Goal: Navigation & Orientation: Find specific page/section

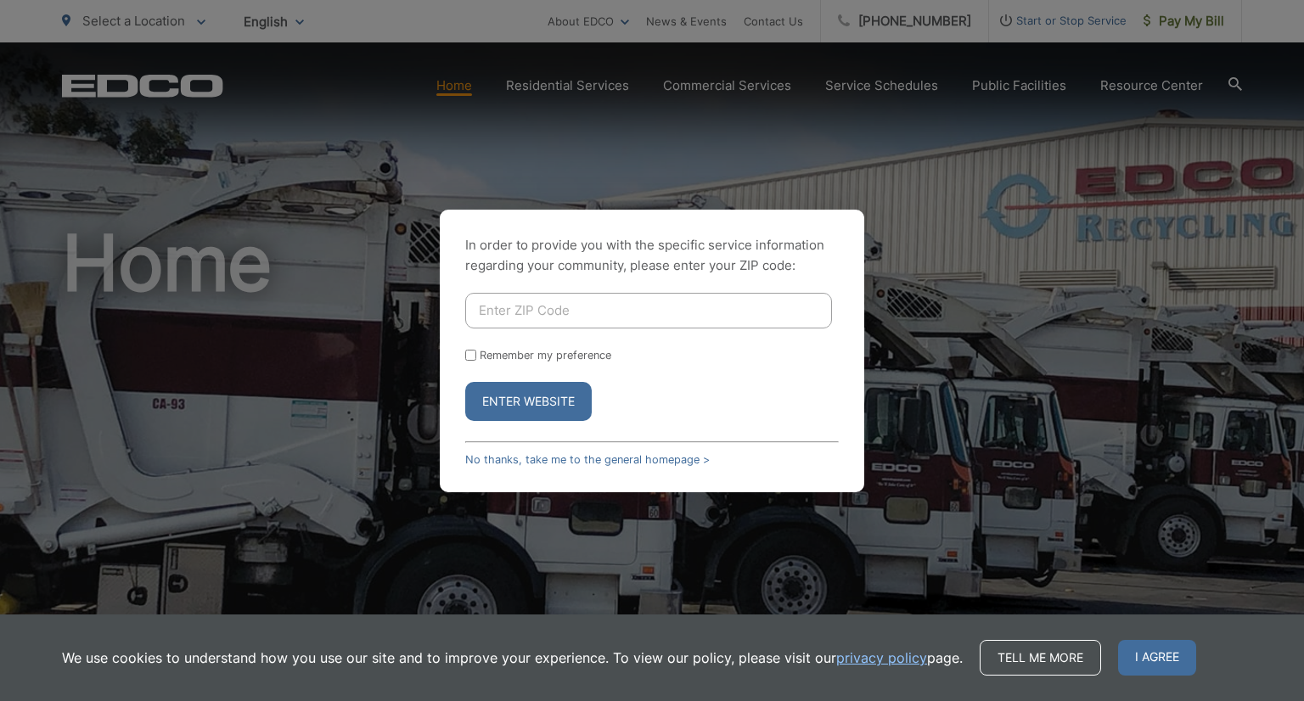
click at [367, 351] on div "In order to provide you with the specific service information regarding your co…" at bounding box center [652, 350] width 1304 height 701
click at [533, 404] on button "Enter Website" at bounding box center [528, 401] width 126 height 39
click at [527, 306] on input "Enter ZIP Code" at bounding box center [648, 311] width 367 height 36
type input "92123"
click at [465, 382] on button "Enter Website" at bounding box center [528, 401] width 126 height 39
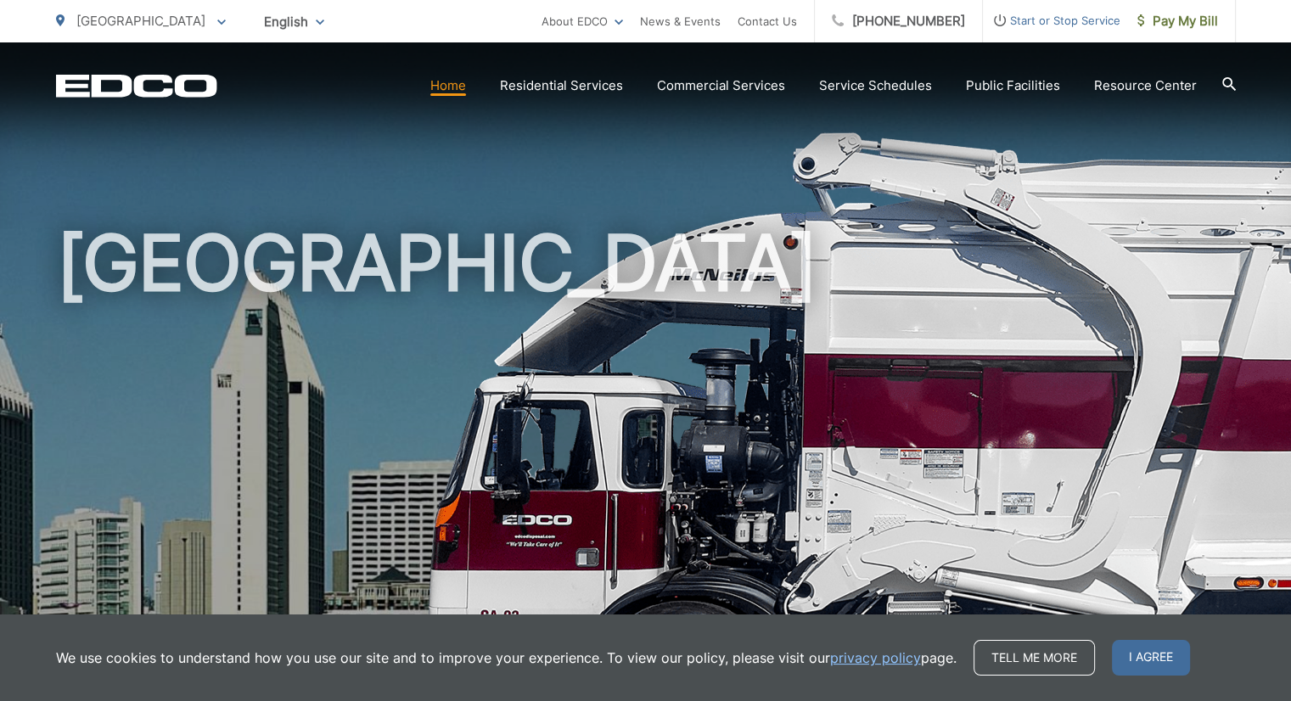
click at [1253, 122] on div "[GEOGRAPHIC_DATA]" at bounding box center [645, 392] width 1291 height 700
click at [1135, 657] on span "I agree" at bounding box center [1151, 658] width 78 height 36
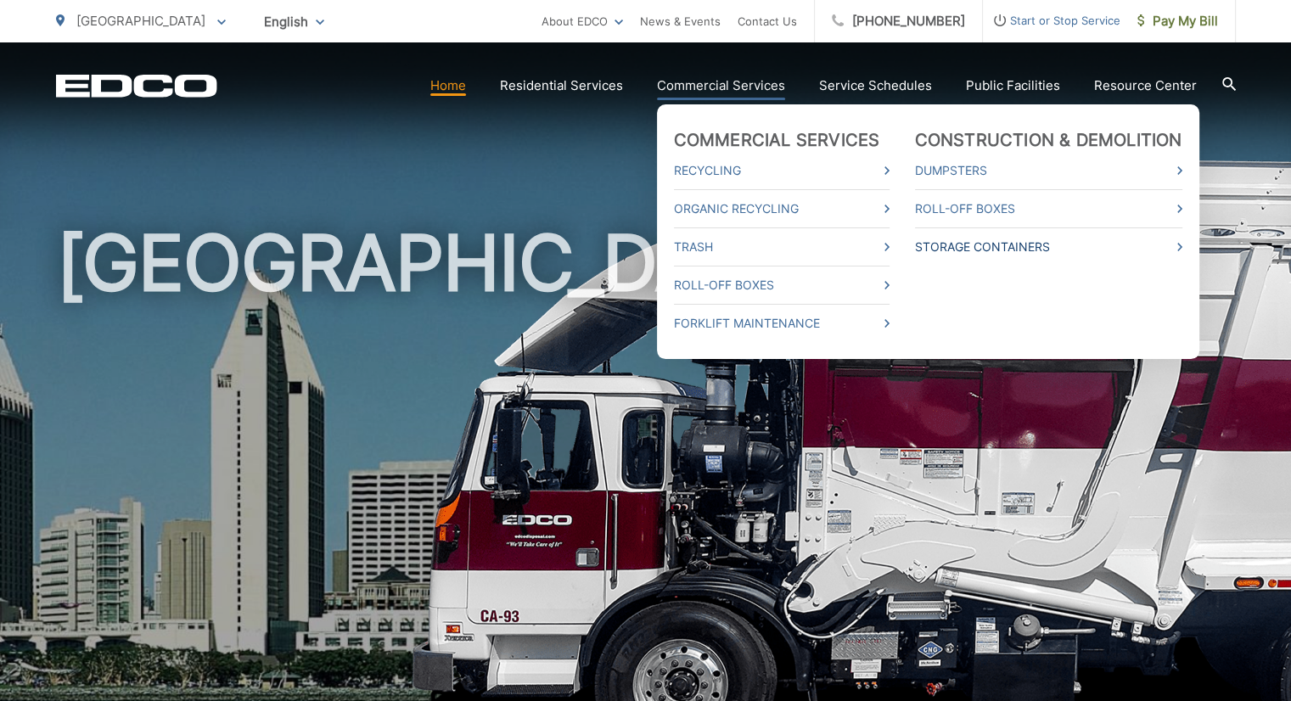
click at [971, 241] on link "Storage Containers" at bounding box center [1048, 247] width 267 height 20
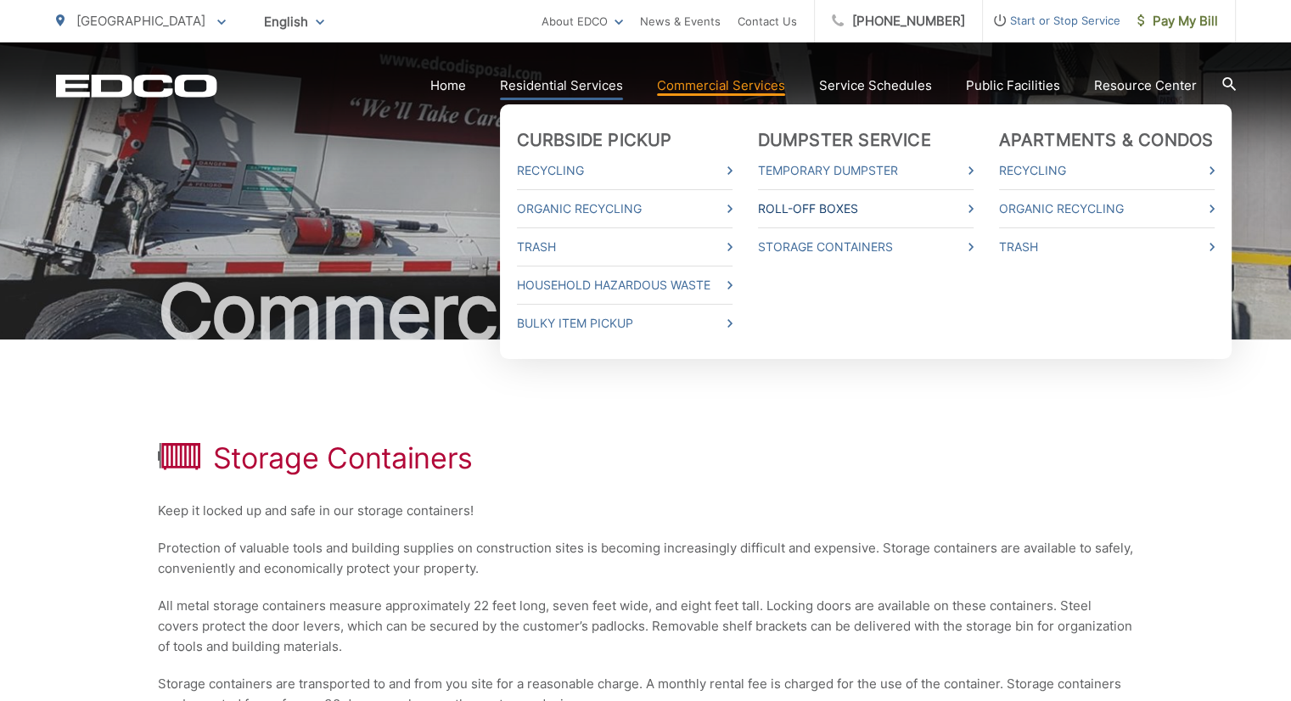
click at [797, 211] on link "Roll-Off Boxes" at bounding box center [866, 209] width 216 height 20
